Goal: Find specific page/section: Find specific page/section

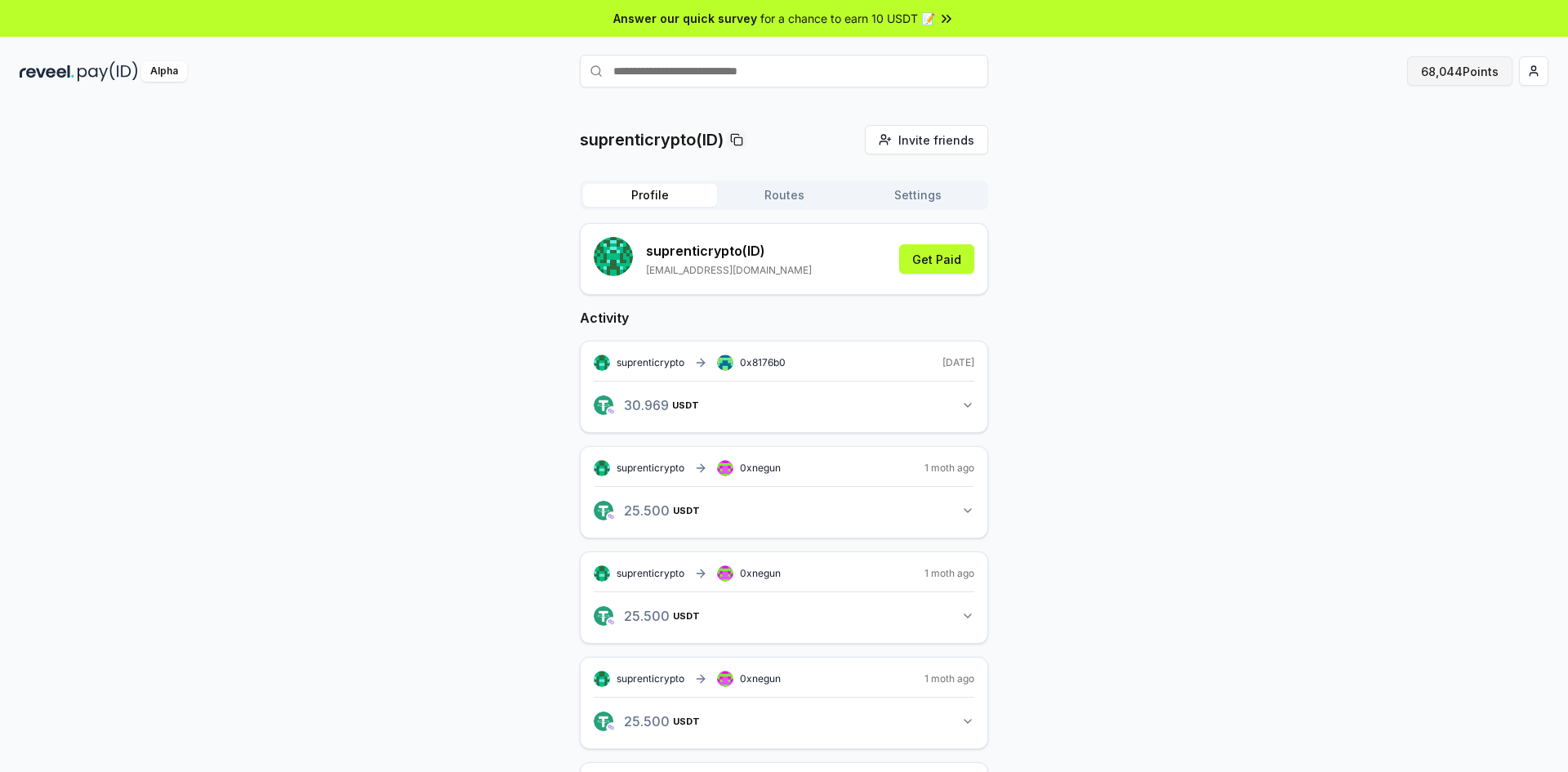
click at [1456, 72] on button "68,044 Points" at bounding box center [1460, 71] width 106 height 29
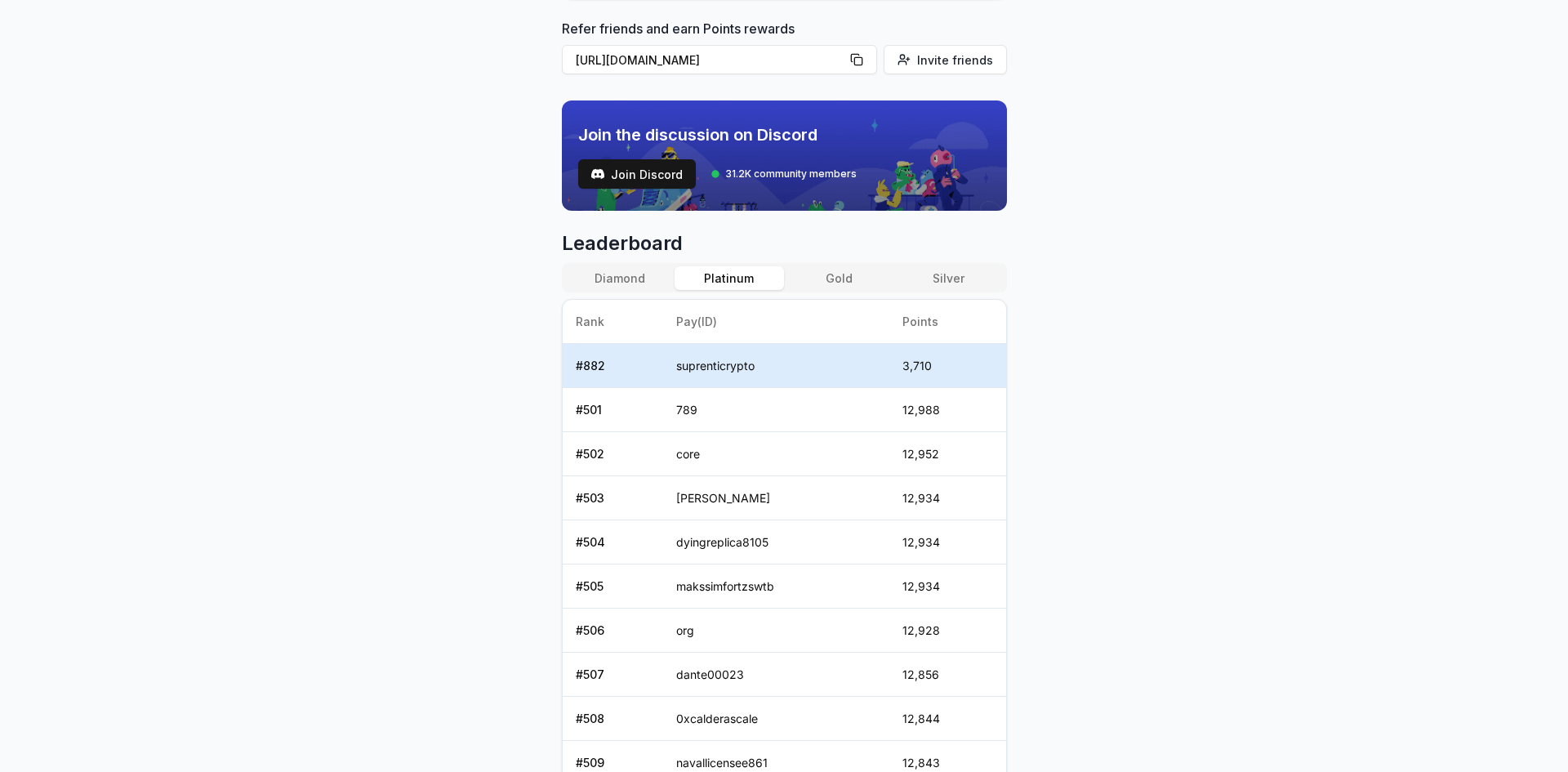
scroll to position [489, 0]
